Goal: Task Accomplishment & Management: Use online tool/utility

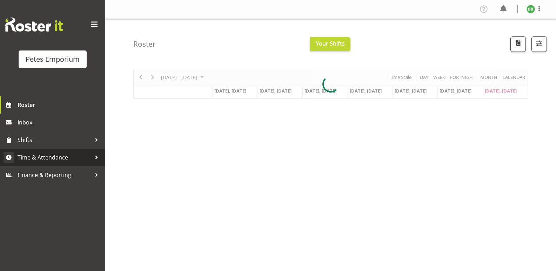
click at [55, 165] on link "Time & Attendance" at bounding box center [52, 158] width 105 height 18
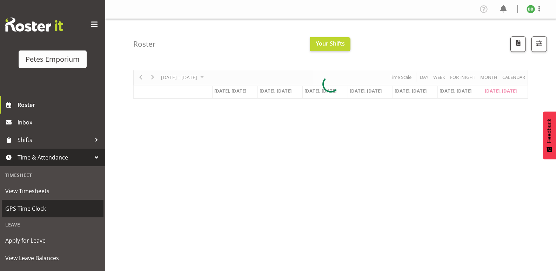
click at [40, 209] on span "GPS Time Clock" at bounding box center [52, 208] width 95 height 11
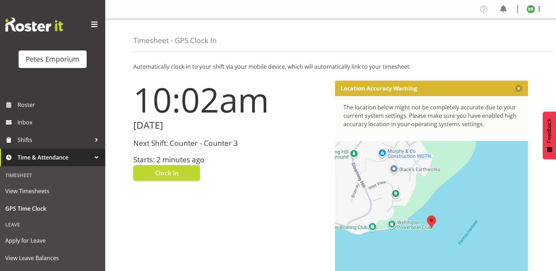
click at [184, 149] on div "Next Shift: Counter - Counter 3 Starts: 2 minutes ago" at bounding box center [229, 151] width 193 height 25
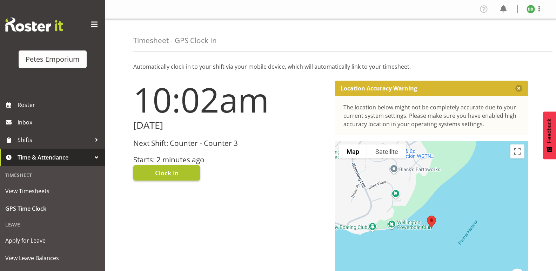
click at [168, 174] on span "Clock In" at bounding box center [166, 172] width 23 height 9
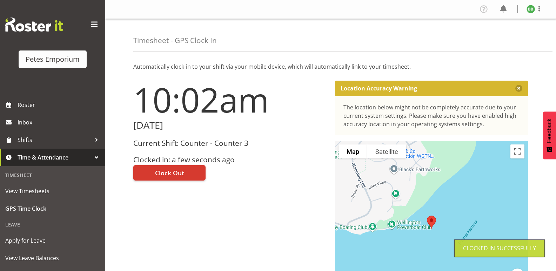
click at [530, 10] on img at bounding box center [530, 9] width 8 height 8
click at [508, 40] on link "Log Out" at bounding box center [509, 36] width 67 height 13
